Goal: Task Accomplishment & Management: Use online tool/utility

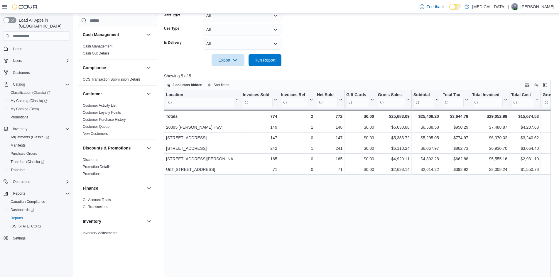
scroll to position [323, 0]
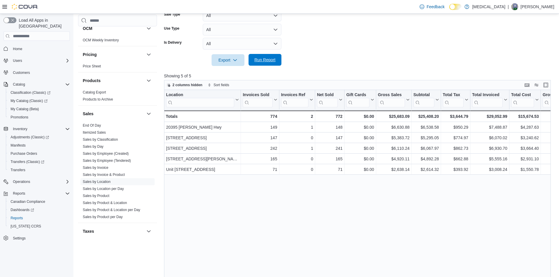
click at [265, 59] on span "Run Report" at bounding box center [264, 60] width 21 height 6
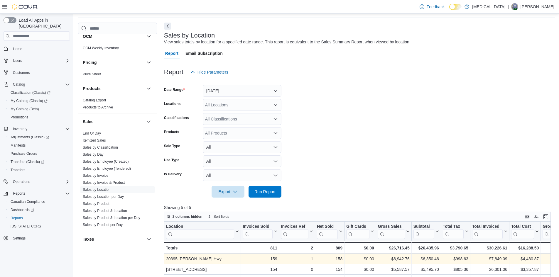
scroll to position [5, 0]
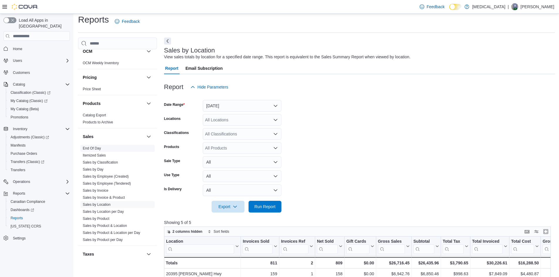
click at [90, 151] on span "End Of Day" at bounding box center [92, 148] width 18 height 5
click at [90, 149] on link "End Of Day" at bounding box center [92, 148] width 18 height 4
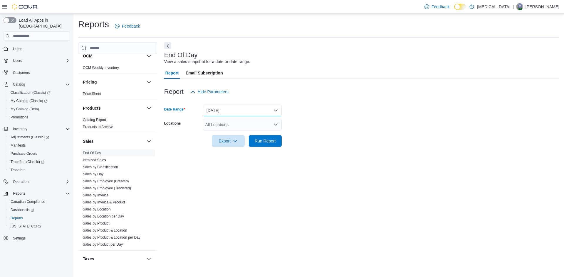
click at [225, 111] on button "[DATE]" at bounding box center [242, 111] width 79 height 12
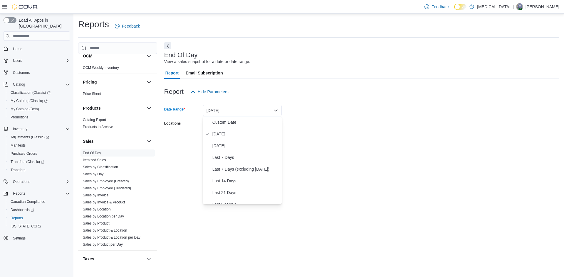
click at [226, 134] on span "[DATE]" at bounding box center [245, 134] width 67 height 7
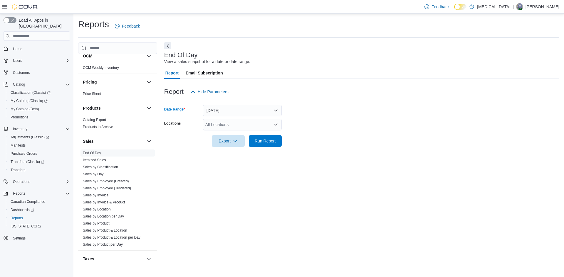
click at [227, 128] on div "All Locations" at bounding box center [242, 125] width 79 height 12
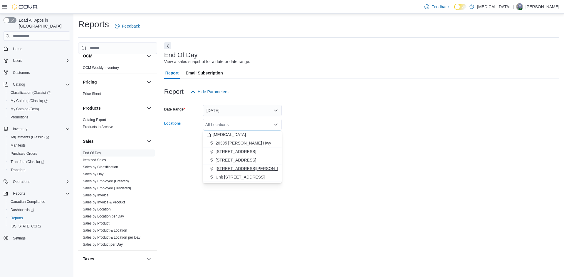
click at [235, 168] on span "[STREET_ADDRESS][PERSON_NAME]" at bounding box center [252, 169] width 75 height 6
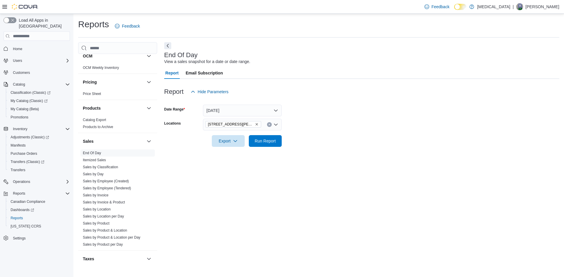
click at [304, 141] on form "Date Range [DATE] Locations [STREET_ADDRESS][PERSON_NAME] Export Run Report" at bounding box center [361, 122] width 395 height 49
click at [262, 140] on span "Run Report" at bounding box center [264, 141] width 21 height 6
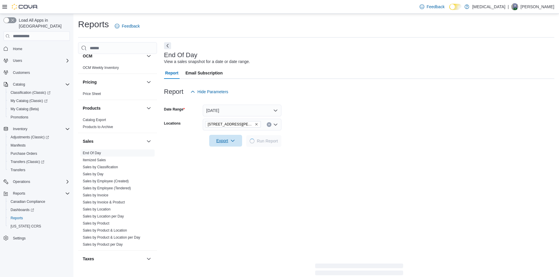
click at [224, 141] on span "Export" at bounding box center [226, 141] width 26 height 12
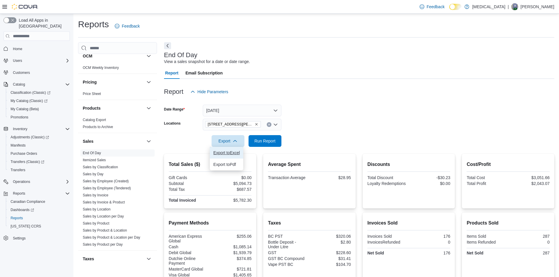
click at [227, 151] on span "Export to Excel" at bounding box center [226, 153] width 26 height 5
click at [237, 144] on span "Export" at bounding box center [228, 141] width 26 height 12
click at [234, 164] on span "Export to Pdf" at bounding box center [229, 164] width 26 height 5
click at [105, 223] on link "Sales by Product" at bounding box center [96, 224] width 27 height 4
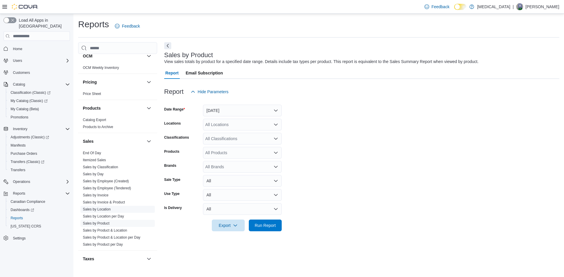
click at [111, 209] on span "Sales by Location" at bounding box center [117, 209] width 74 height 7
click at [107, 210] on link "Sales by Location" at bounding box center [97, 210] width 28 height 4
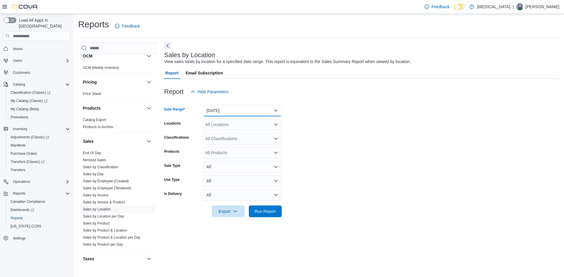
click at [245, 112] on button "[DATE]" at bounding box center [242, 111] width 79 height 12
click at [221, 130] on button "[DATE]" at bounding box center [242, 134] width 79 height 12
click at [324, 126] on form "Date Range [DATE] Locations All Locations Classifications All Classifications P…" at bounding box center [361, 158] width 395 height 120
click at [246, 122] on div "All Locations" at bounding box center [242, 125] width 79 height 12
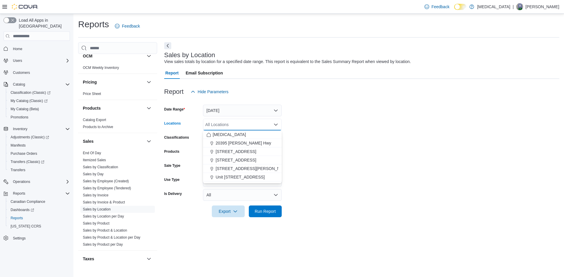
click at [361, 123] on form "Date Range [DATE] Locations All Locations Combo box. Selected. Combo box input.…" at bounding box center [361, 158] width 395 height 120
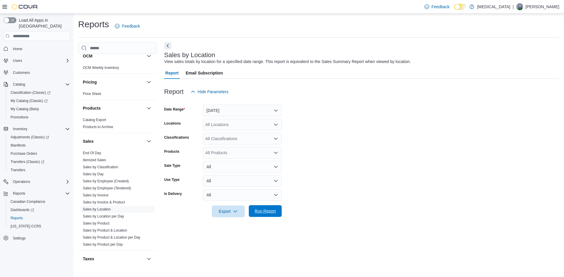
click at [280, 209] on button "Run Report" at bounding box center [265, 211] width 33 height 12
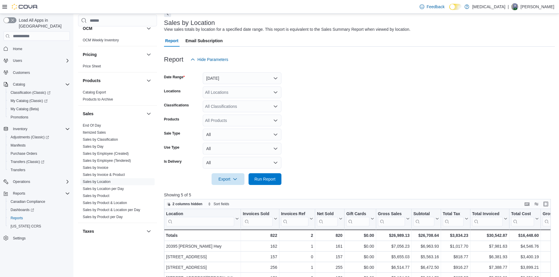
scroll to position [117, 0]
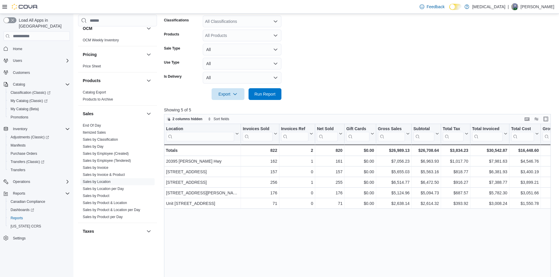
click at [540, 12] on div "Feedback Dark Mode [MEDICAL_DATA] | [PERSON_NAME]" at bounding box center [485, 7] width 137 height 12
click at [535, 7] on p "[PERSON_NAME]" at bounding box center [538, 6] width 34 height 7
click at [518, 59] on span "Sign Out" at bounding box center [517, 58] width 16 height 6
